Goal: Check status: Check status

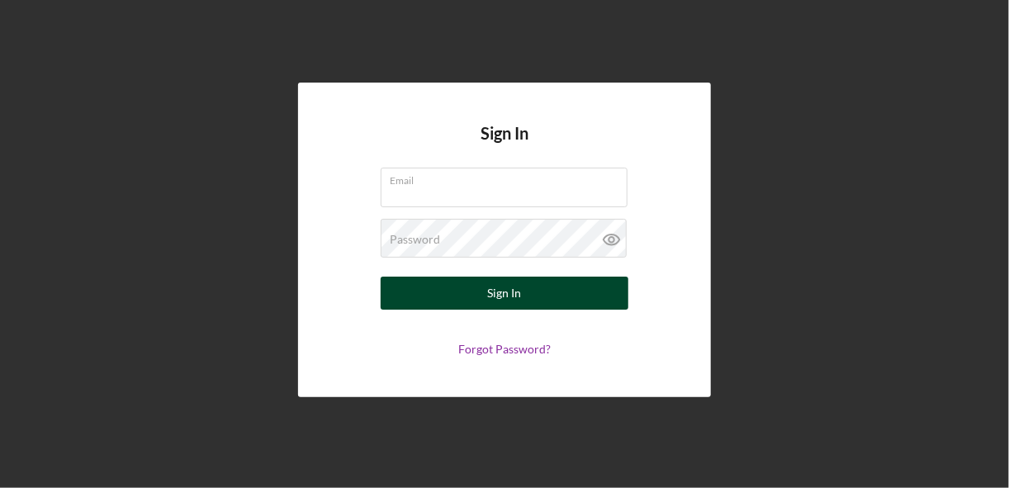
type input "[EMAIL_ADDRESS][DOMAIN_NAME]"
click at [496, 289] on div "Sign In" at bounding box center [505, 293] width 34 height 33
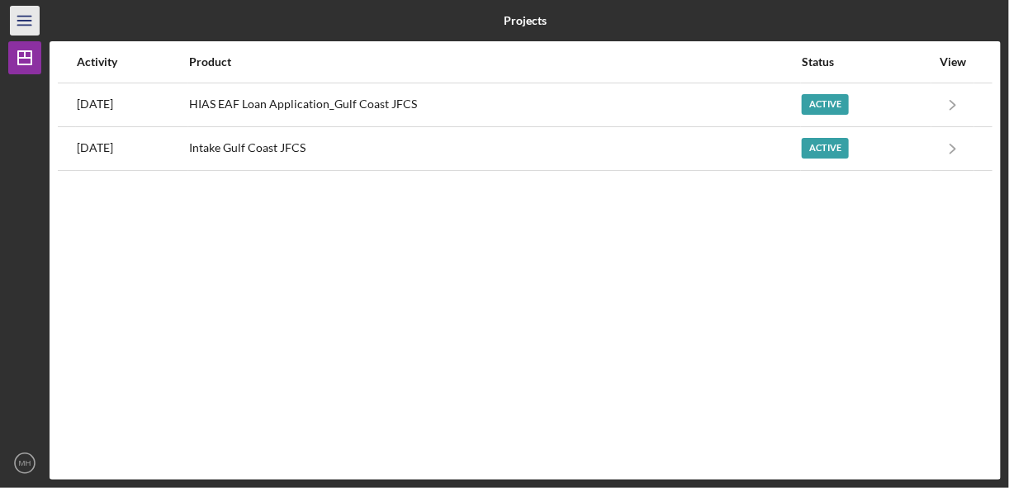
click at [21, 26] on icon "Icon/Menu" at bounding box center [25, 20] width 37 height 37
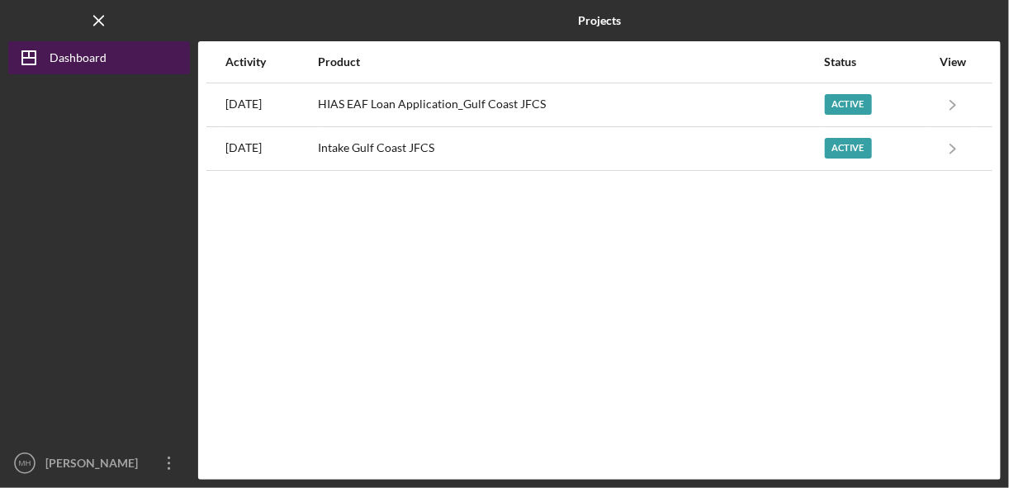
click at [73, 59] on div "Dashboard" at bounding box center [78, 59] width 57 height 37
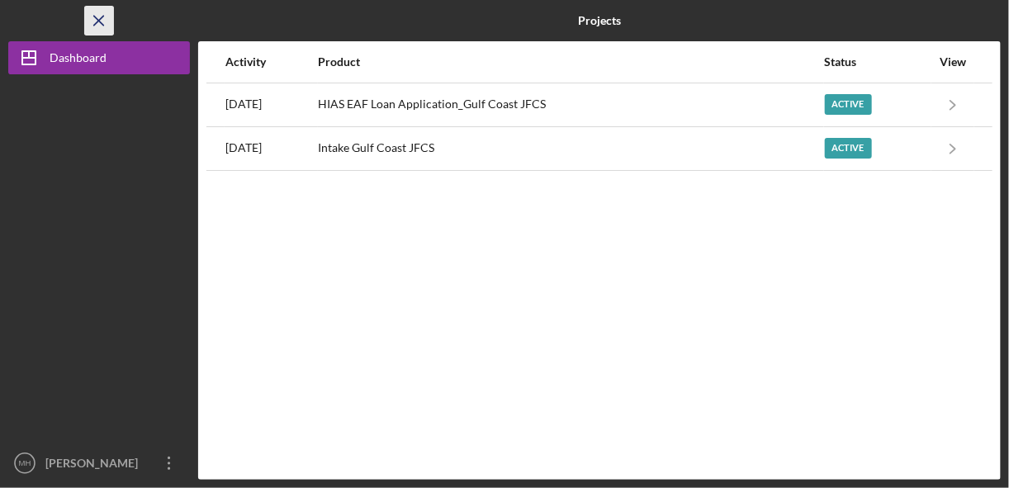
click at [92, 26] on icon "Icon/Menu Close" at bounding box center [99, 20] width 37 height 37
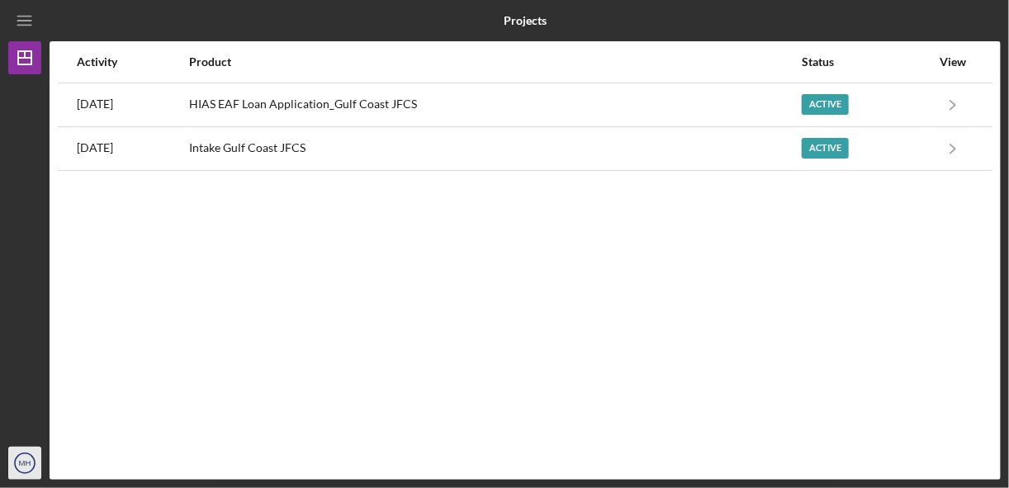
click at [25, 462] on text "MH" at bounding box center [25, 463] width 12 height 9
click at [247, 288] on div "Activity Product Status View [DATE] HIAS EAF Loan Application_Gulf Coast JFCS A…" at bounding box center [526, 260] width 952 height 439
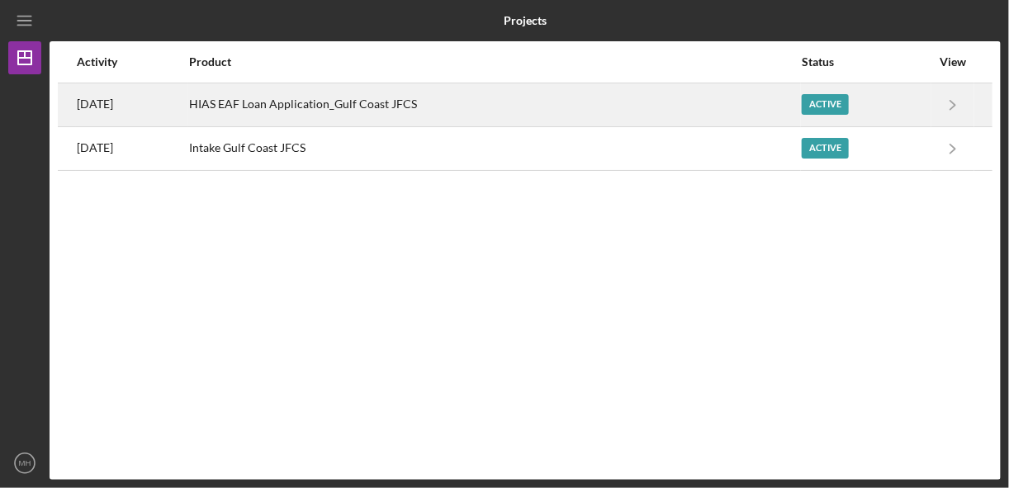
click at [327, 102] on div "HIAS EAF Loan Application_Gulf Coast JFCS" at bounding box center [494, 104] width 611 height 41
